Goal: Obtain resource: Obtain resource

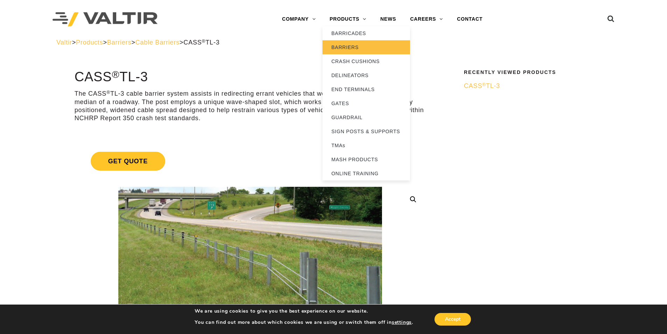
click at [352, 46] on link "BARRIERS" at bounding box center [366, 47] width 88 height 14
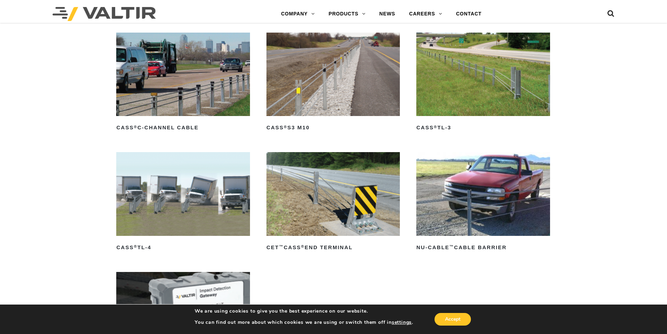
scroll to position [385, 0]
click at [499, 90] on img at bounding box center [482, 74] width 133 height 83
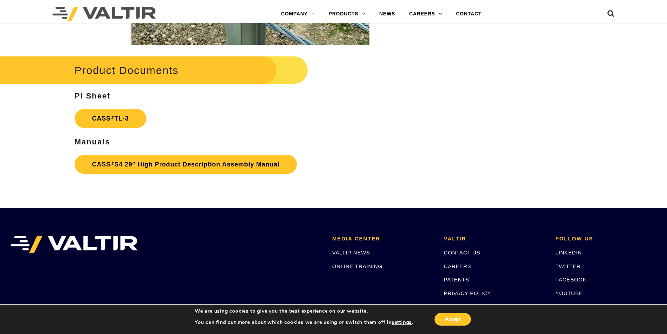
scroll to position [1119, 0]
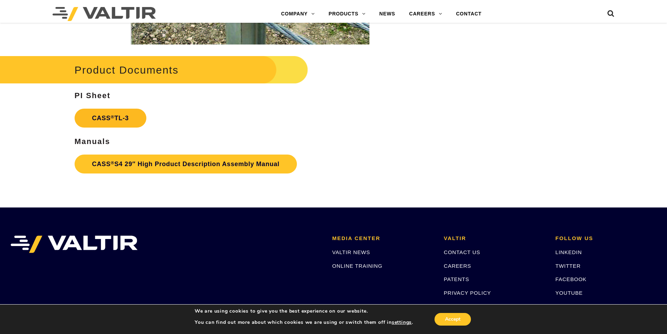
click at [130, 116] on link "CASS ® TL-3" at bounding box center [111, 118] width 72 height 19
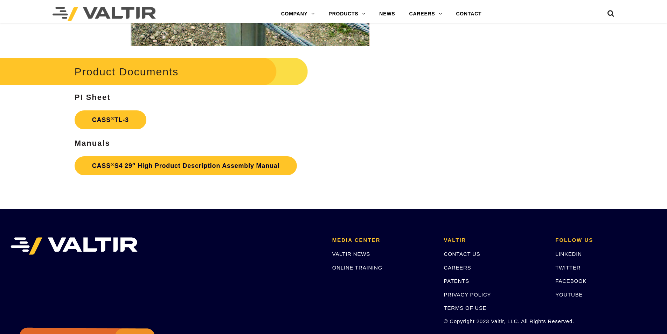
scroll to position [1119, 0]
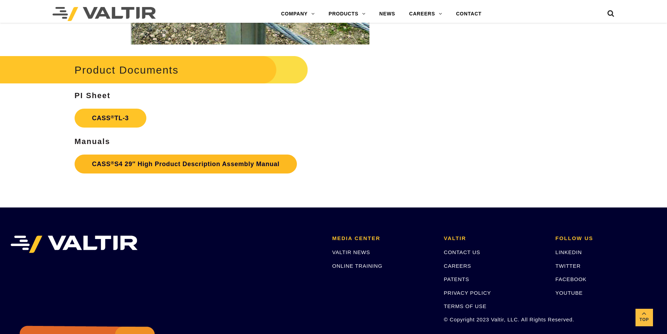
click at [175, 165] on link "CASS ® S4 29″ High Product Description Assembly Manual" at bounding box center [186, 163] width 223 height 19
